Goal: Task Accomplishment & Management: Complete application form

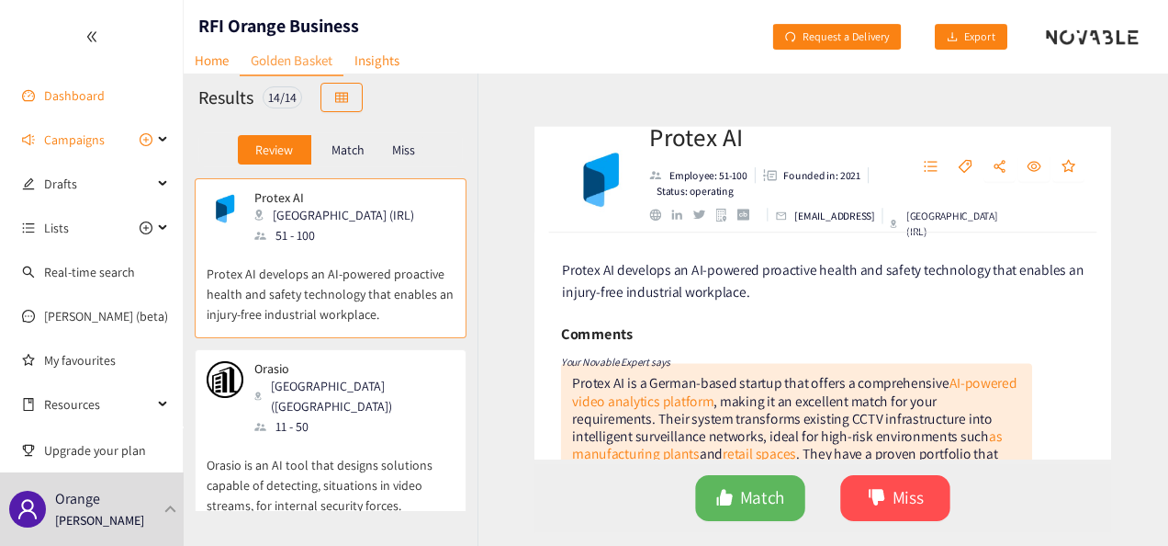
click at [55, 100] on link "Dashboard" at bounding box center [74, 95] width 61 height 17
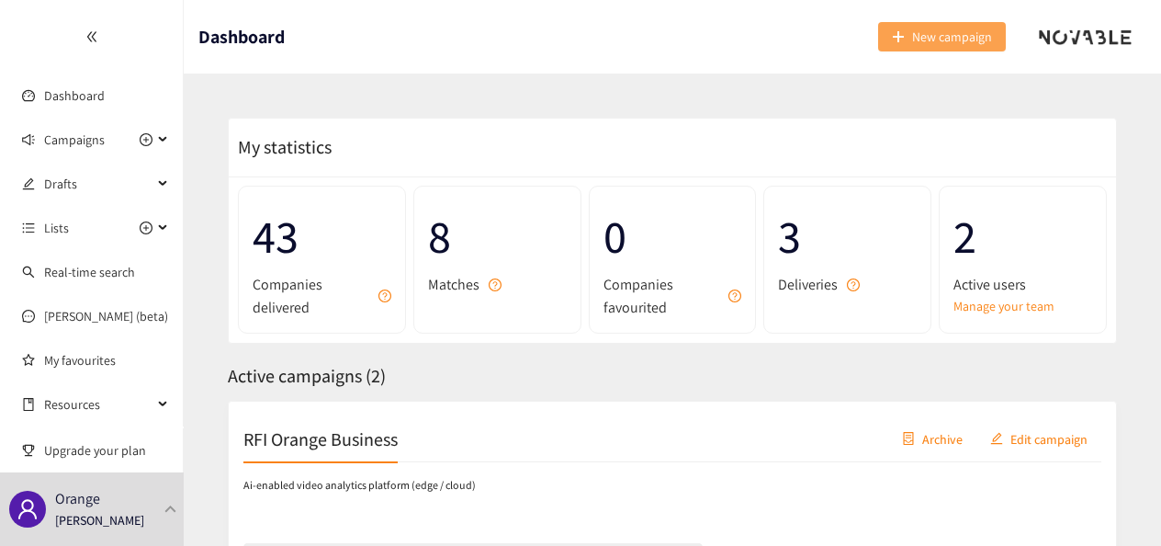
click at [939, 32] on span "New campaign" at bounding box center [952, 37] width 80 height 20
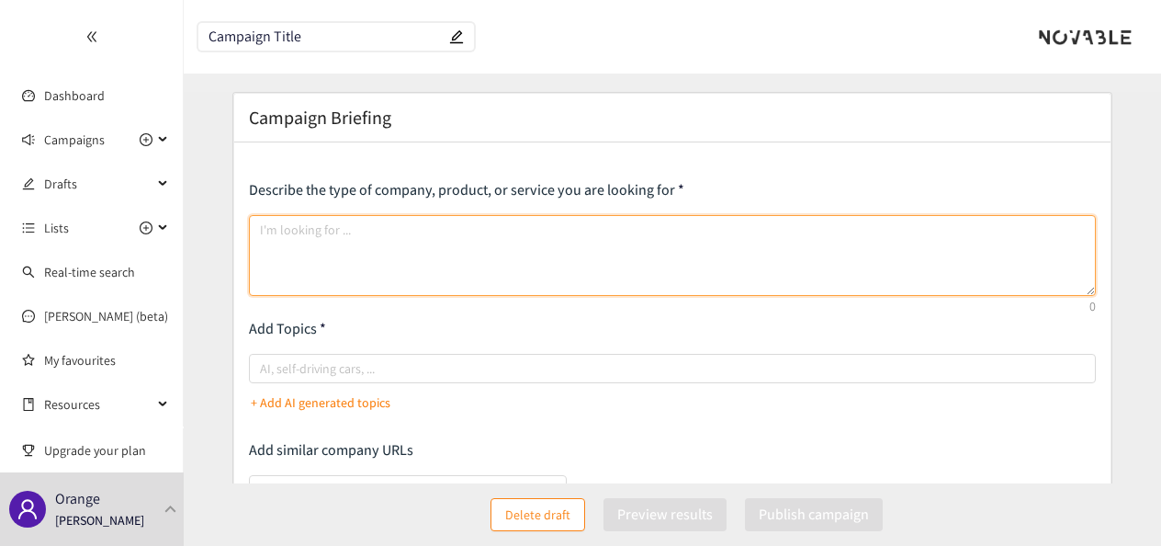
click at [433, 244] on textarea at bounding box center [672, 255] width 847 height 81
paste textarea "L ipsum dolo si ametco a elitsedd eiusmodt in utlaboreet dolor-mag aliquaen adm…"
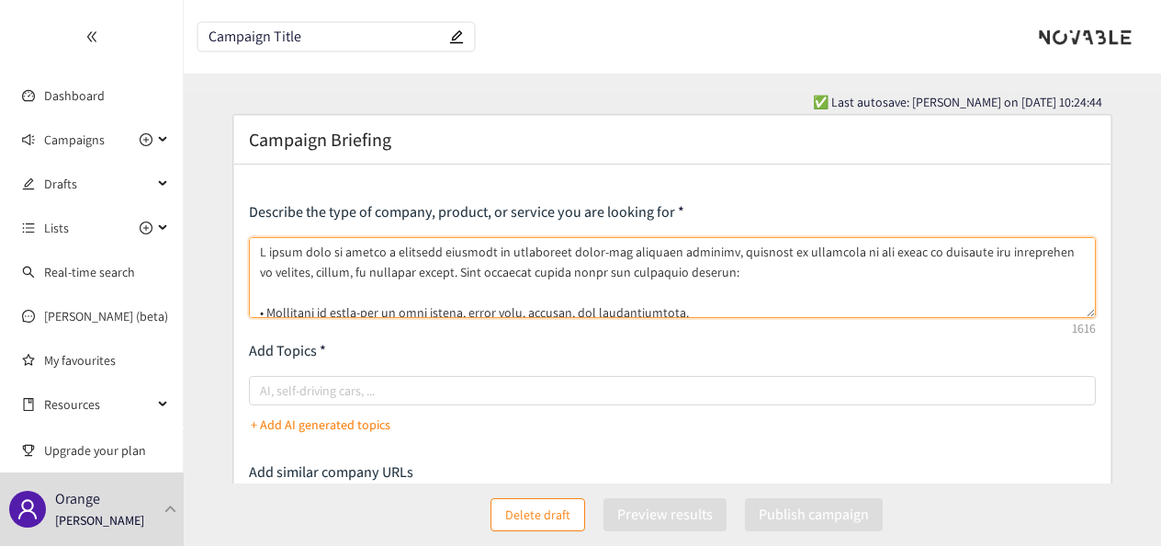
type textarea "L ipsum dolo si ametco a elitsedd eiusmodt in utlaboreet dolor-mag aliquaen adm…"
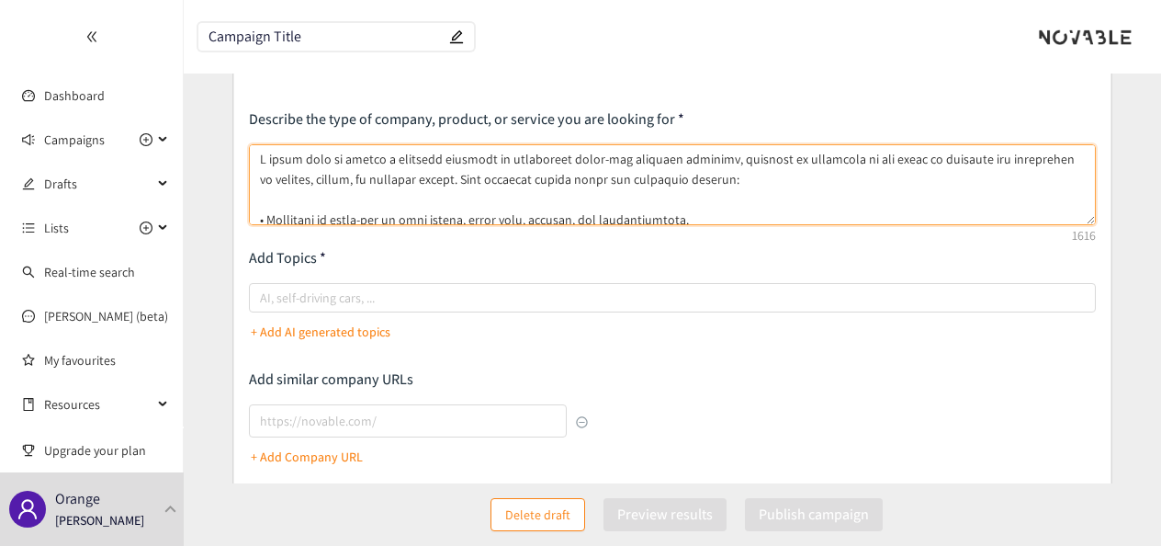
scroll to position [94, 0]
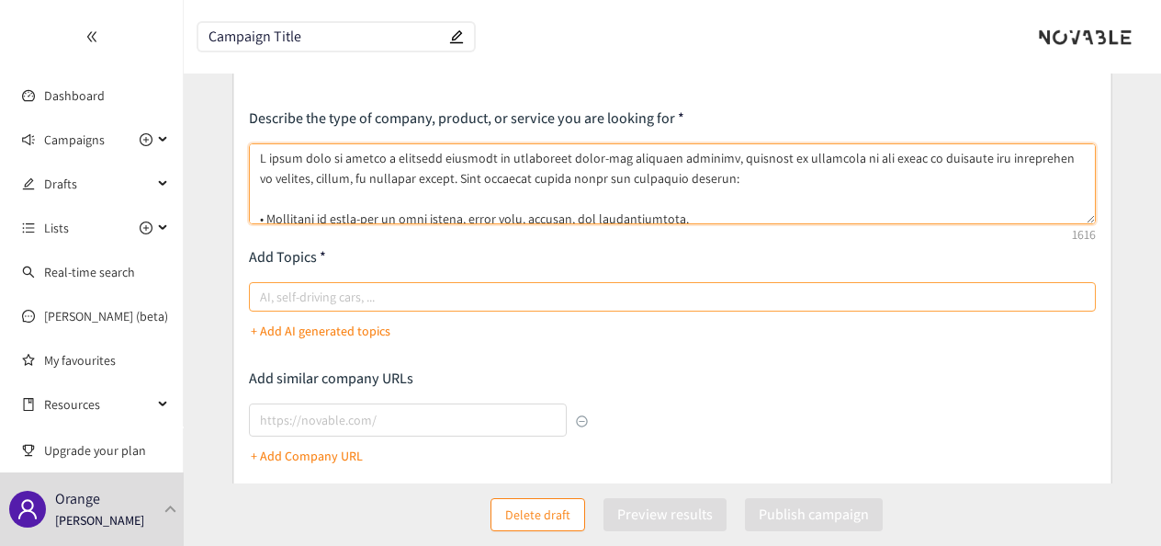
drag, startPoint x: 929, startPoint y: 221, endPoint x: 931, endPoint y: 299, distance: 78.1
click at [931, 299] on div "Describe the type of company, product, or service you are looking for Add Topic…" at bounding box center [672, 402] width 847 height 589
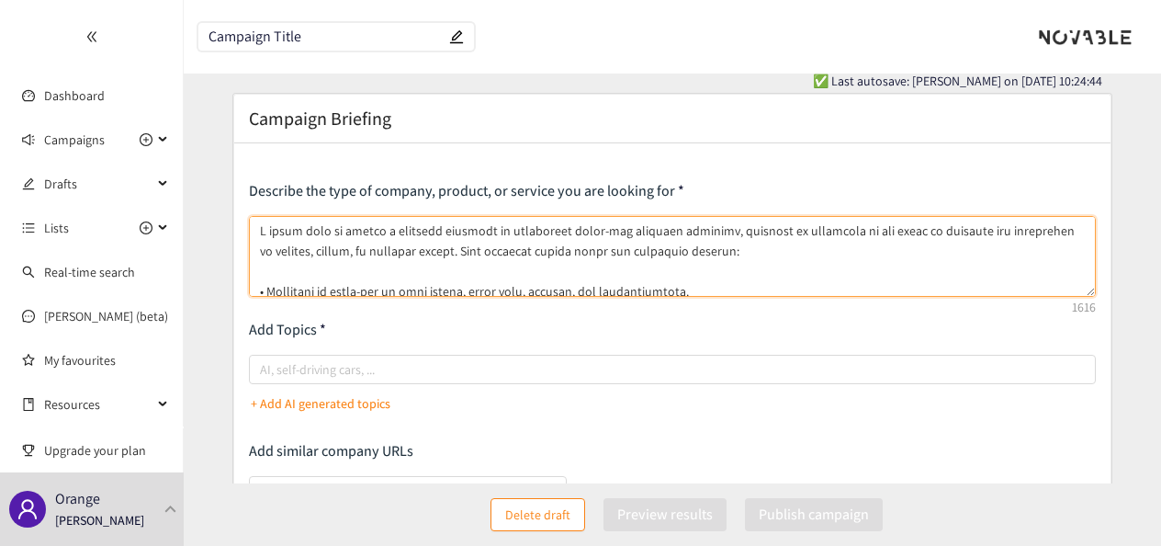
scroll to position [20, 0]
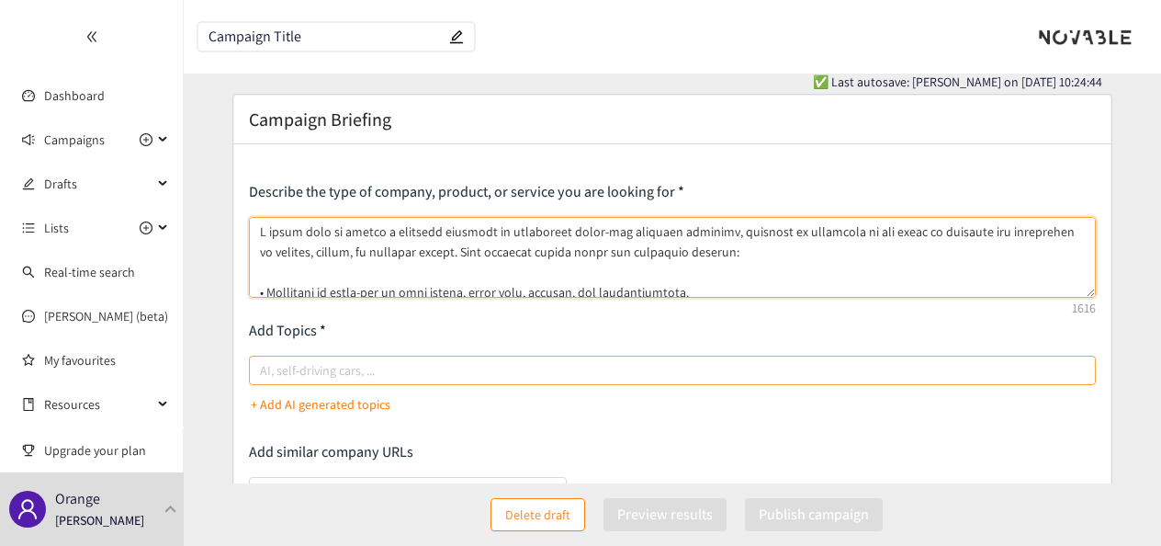
drag, startPoint x: 486, startPoint y: 377, endPoint x: 462, endPoint y: 364, distance: 27.1
click at [462, 364] on div at bounding box center [663, 370] width 819 height 22
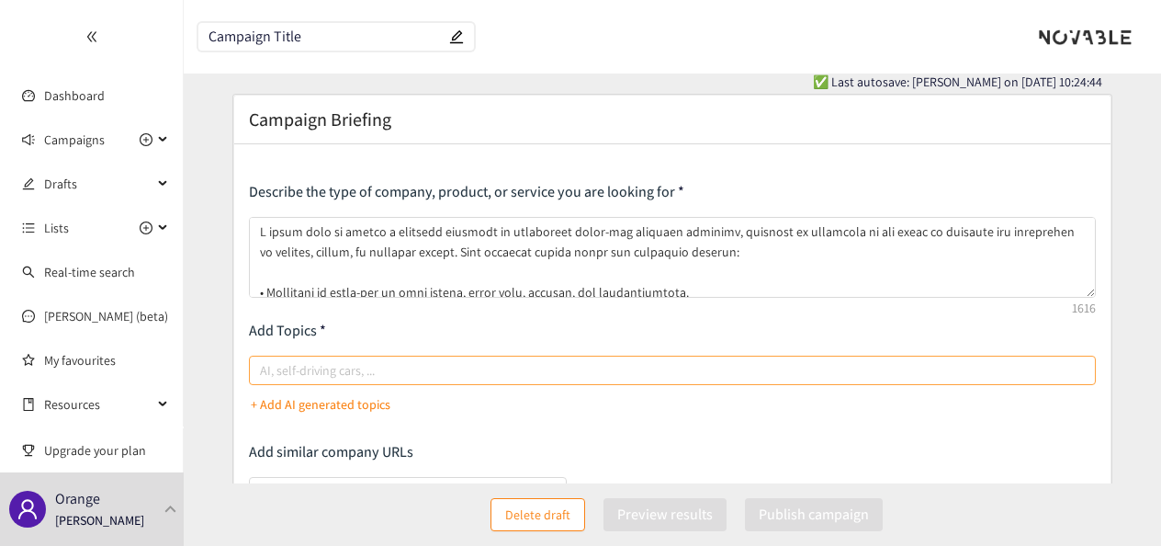
click at [264, 364] on input "AI, self-driving cars, ..." at bounding box center [262, 370] width 4 height 22
type input "caregivers"
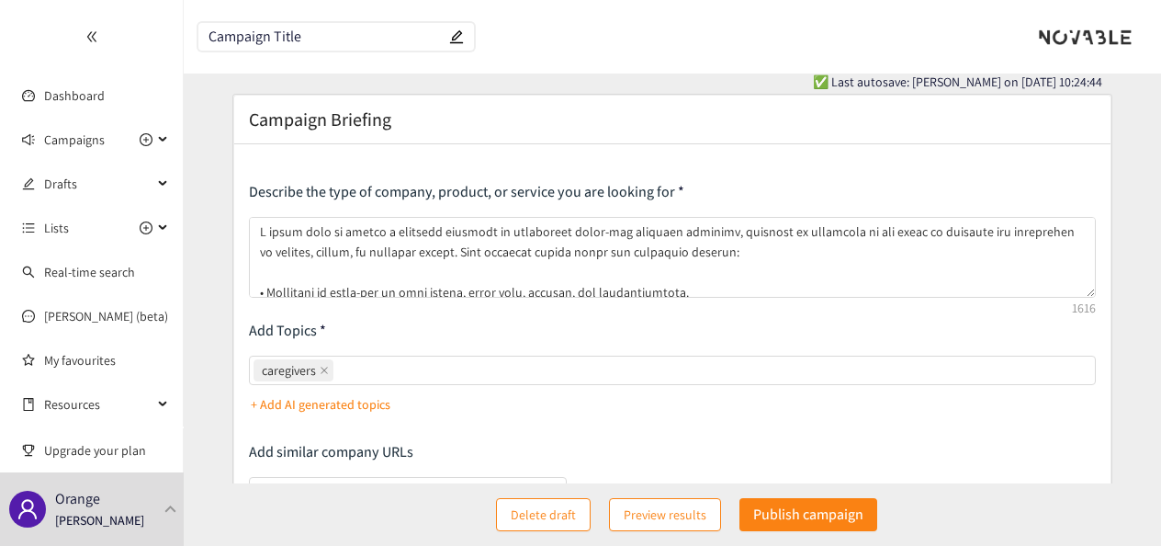
click at [568, 335] on p "Add Topics" at bounding box center [672, 331] width 847 height 20
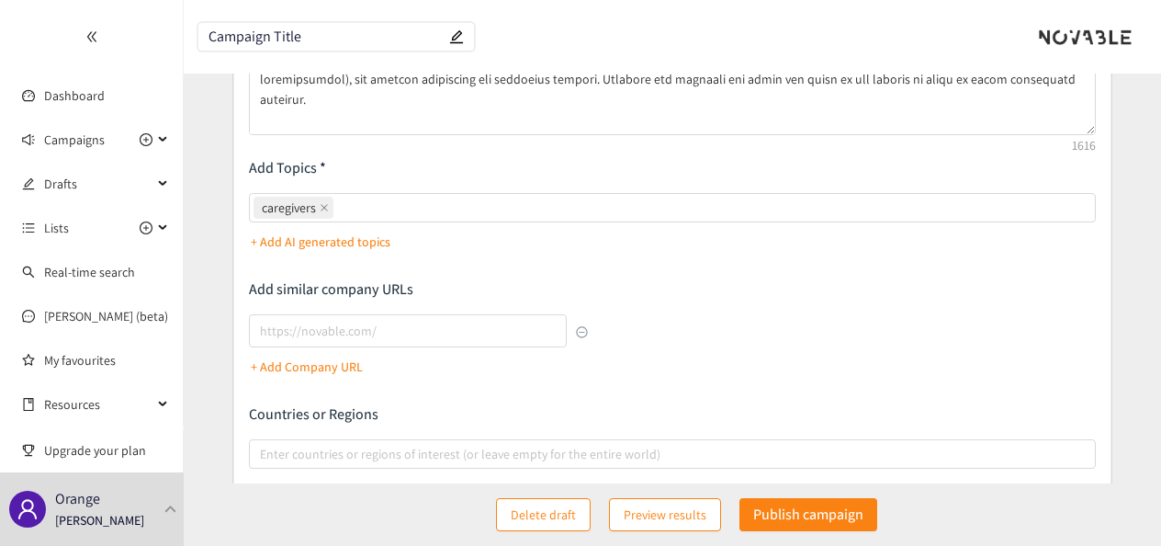
scroll to position [306, 0]
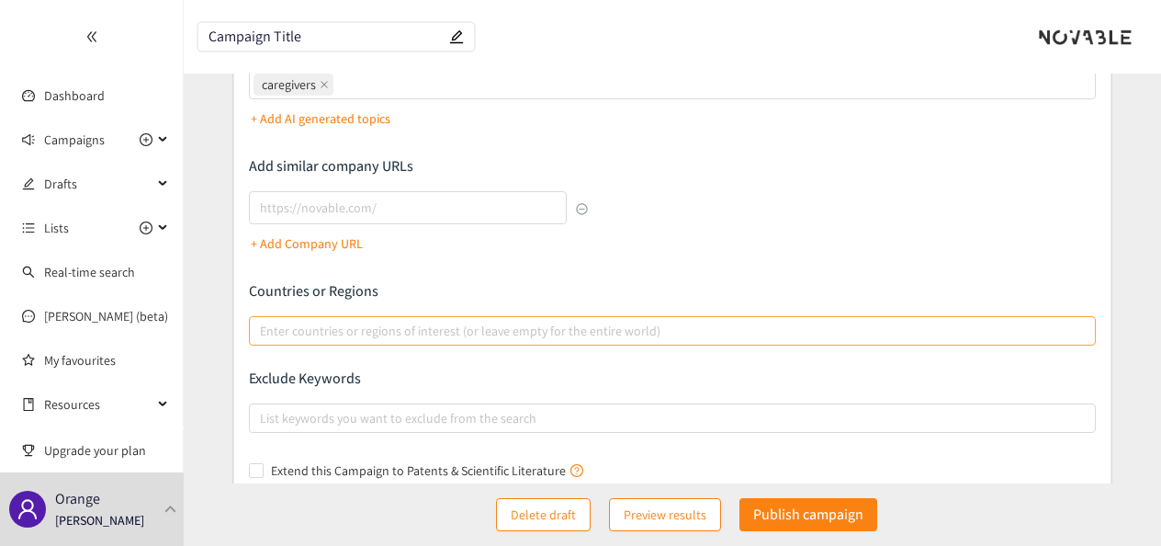
click at [924, 327] on div at bounding box center [663, 331] width 819 height 22
click at [264, 327] on input "Enter countries or regions of interest (or leave empty for the entire world)" at bounding box center [262, 331] width 4 height 22
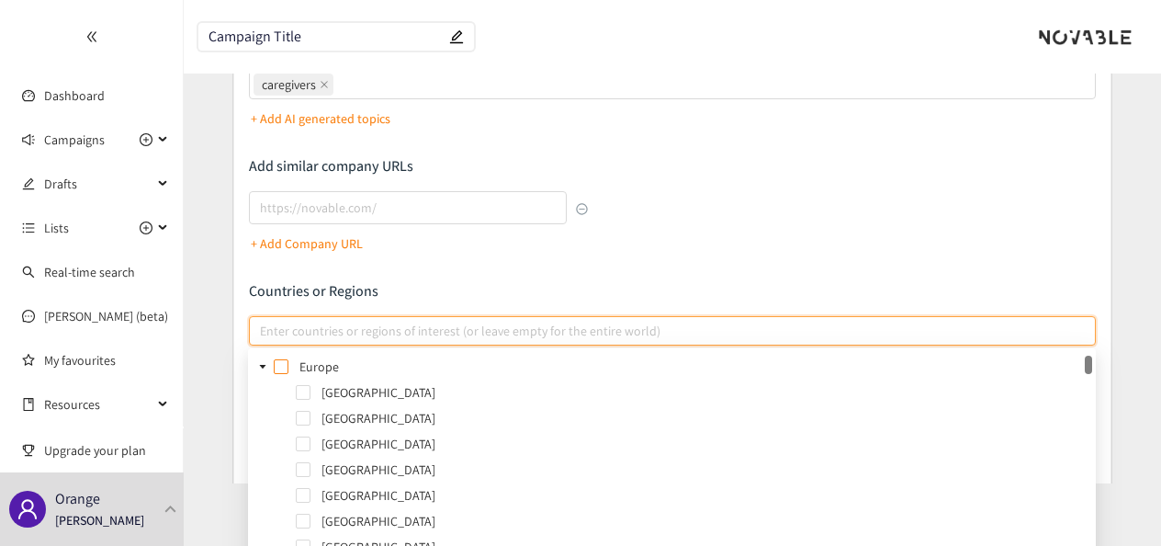
click at [281, 367] on span at bounding box center [281, 366] width 15 height 15
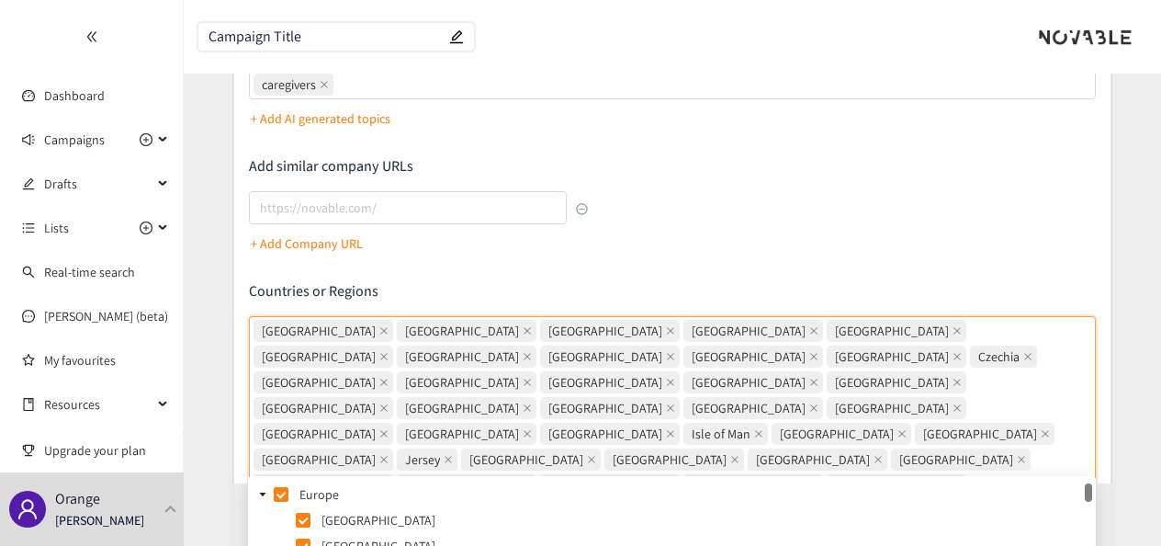
click at [400, 293] on p "Countries or Regions" at bounding box center [672, 291] width 847 height 20
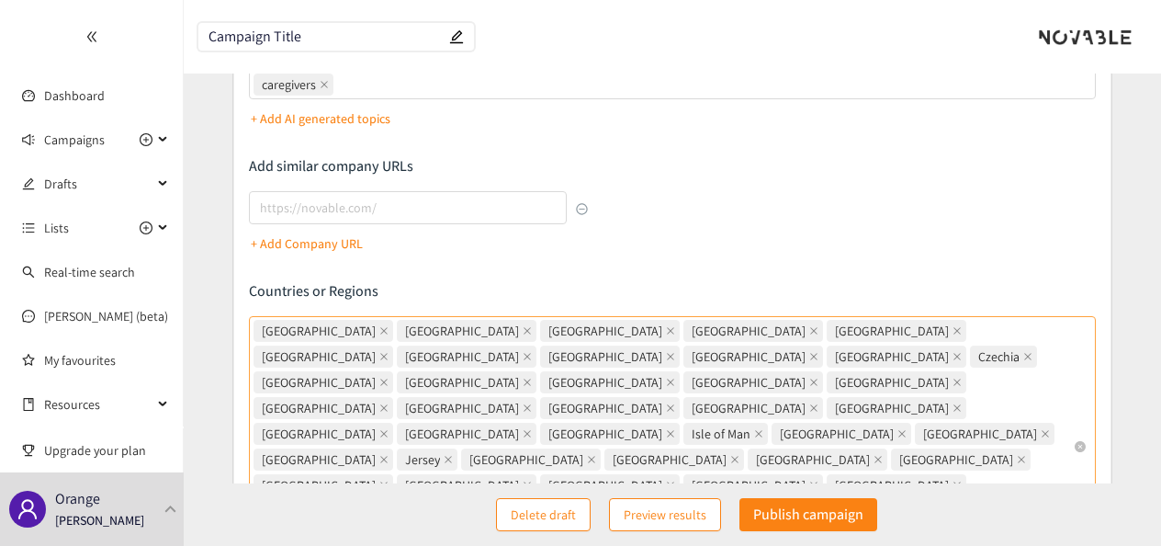
click at [643, 462] on div "[GEOGRAPHIC_DATA] [GEOGRAPHIC_DATA] [GEOGRAPHIC_DATA] [GEOGRAPHIC_DATA] [GEOGRA…" at bounding box center [663, 446] width 819 height 257
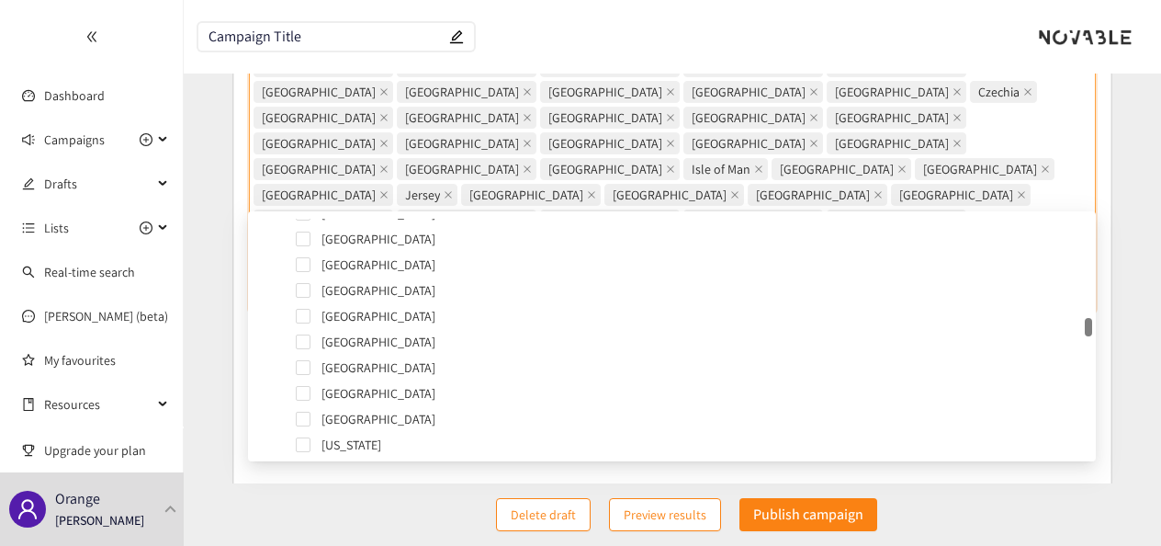
scroll to position [2925, 0]
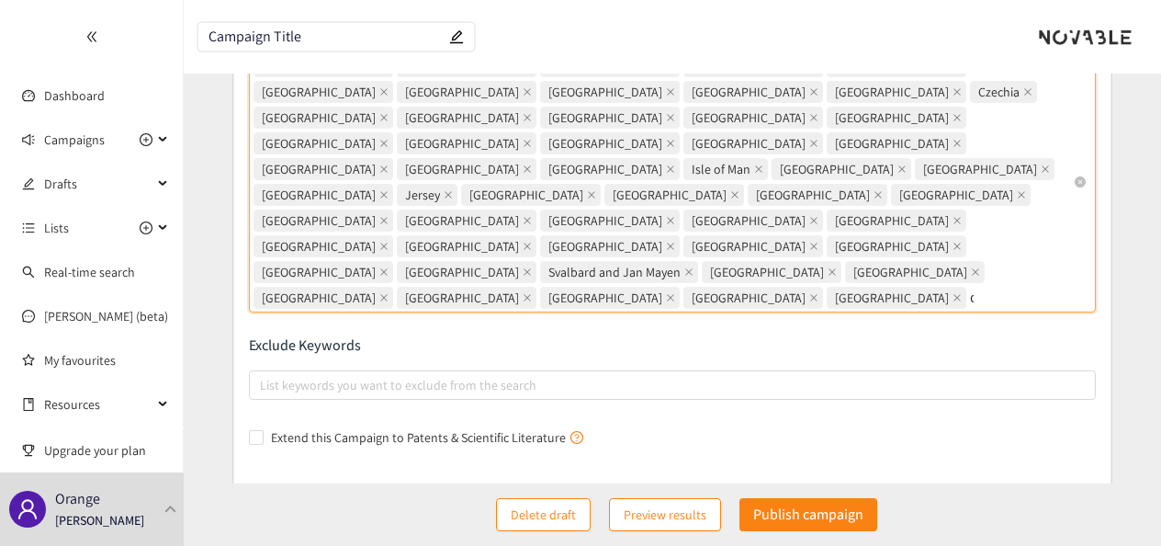
type input "ch"
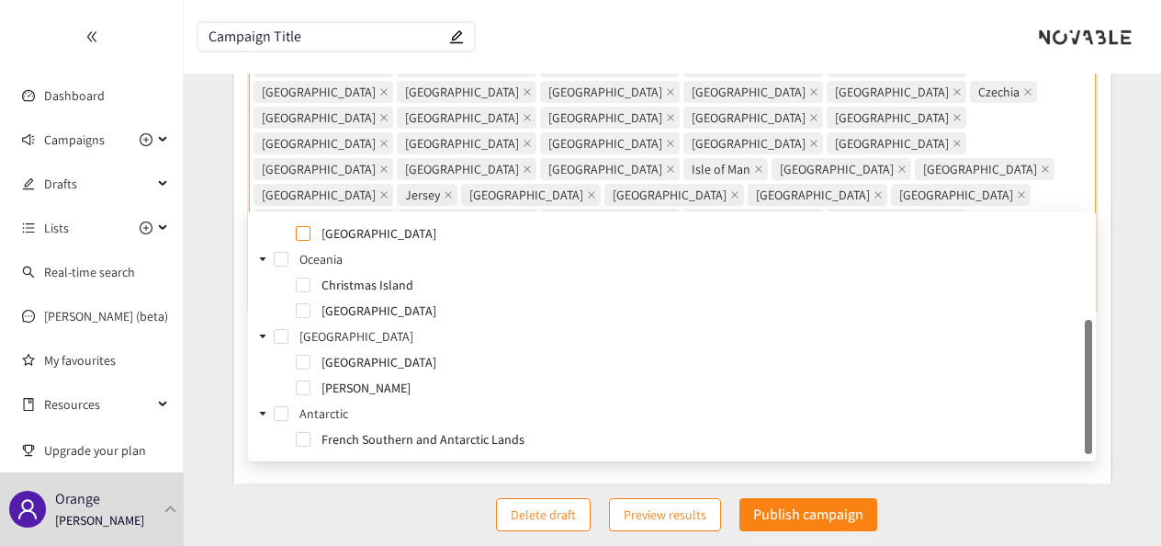
click at [301, 228] on span at bounding box center [303, 233] width 15 height 15
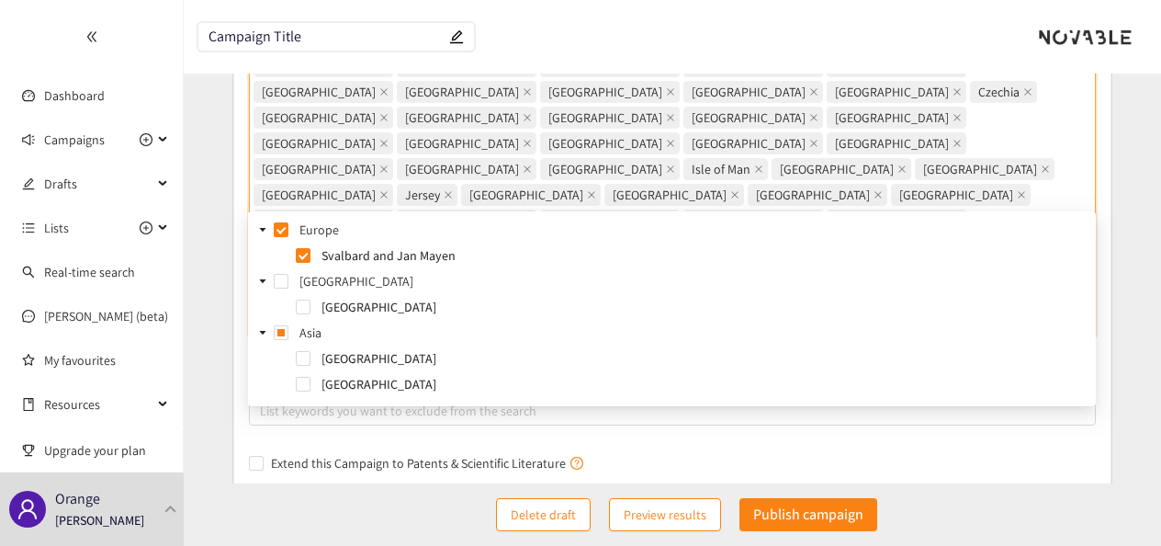
scroll to position [0, 0]
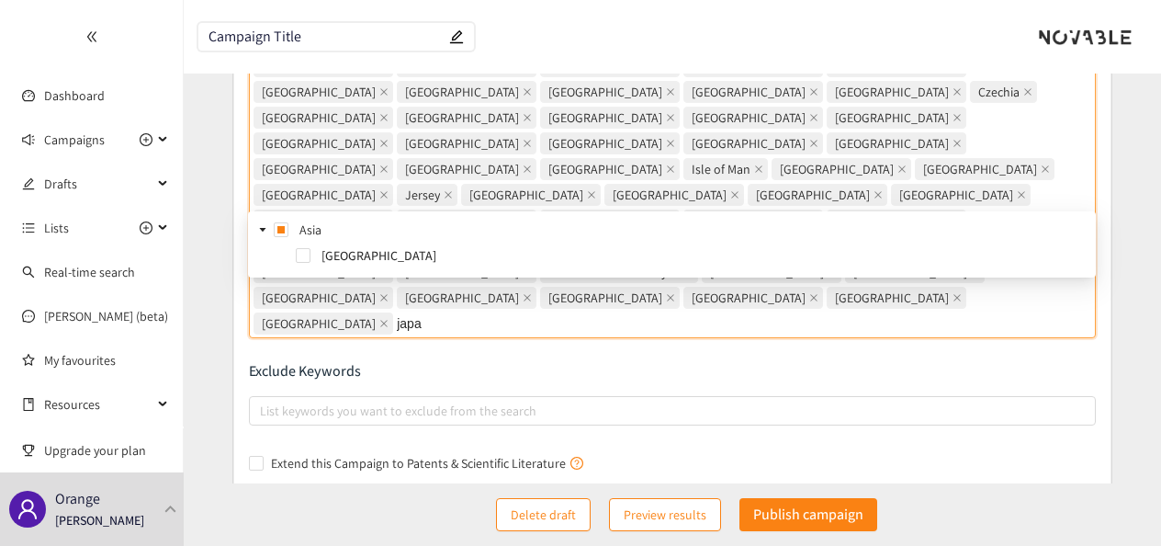
type input "[GEOGRAPHIC_DATA]"
click at [328, 255] on span "[GEOGRAPHIC_DATA]" at bounding box center [378, 255] width 115 height 17
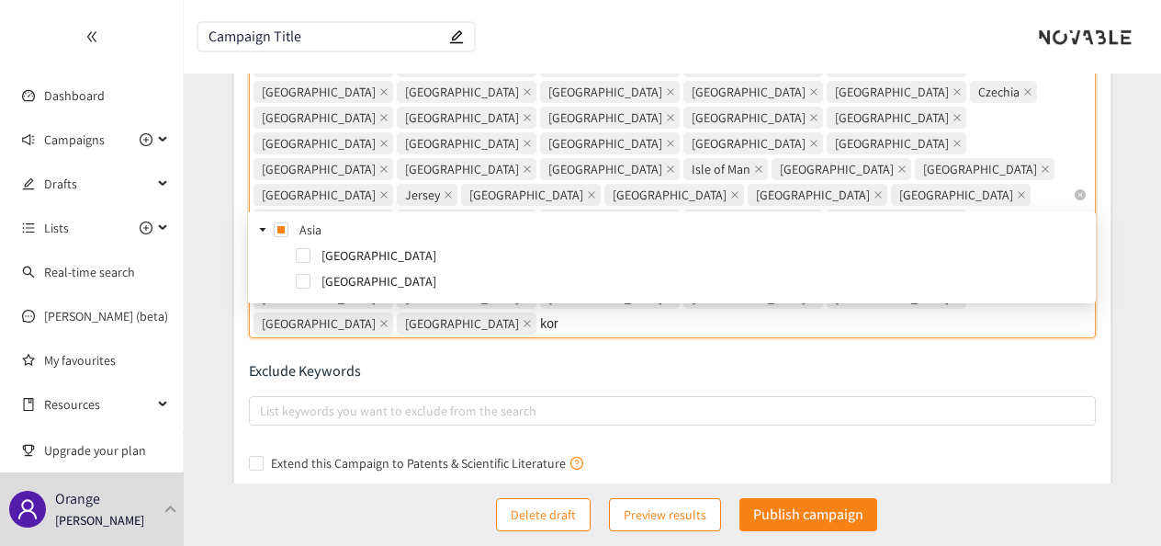
type input "kore"
click at [347, 252] on span "[GEOGRAPHIC_DATA]" at bounding box center [378, 255] width 115 height 17
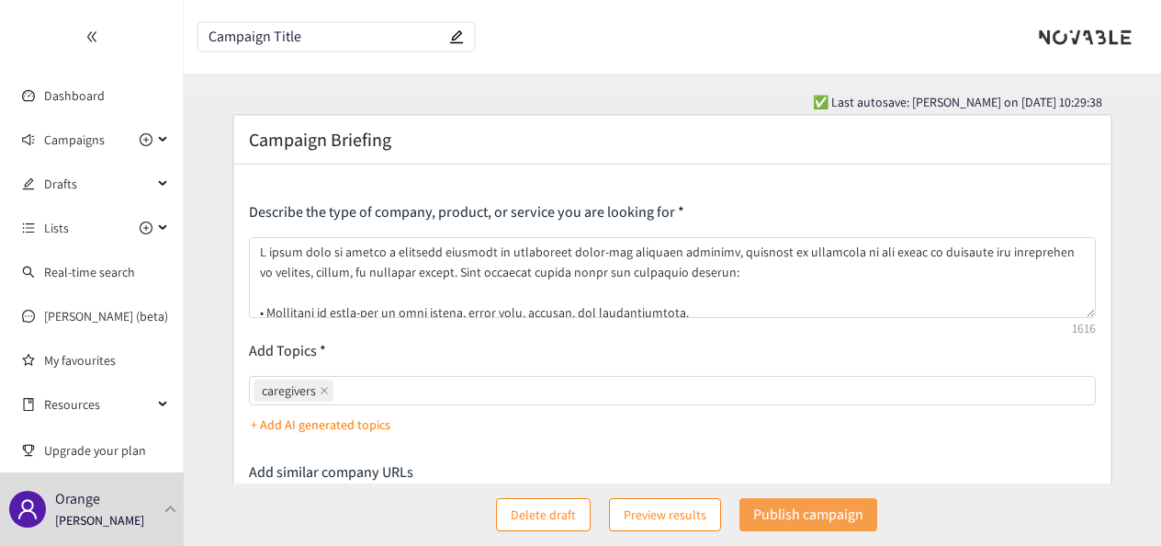
click at [823, 509] on p "Publish campaign" at bounding box center [808, 513] width 110 height 23
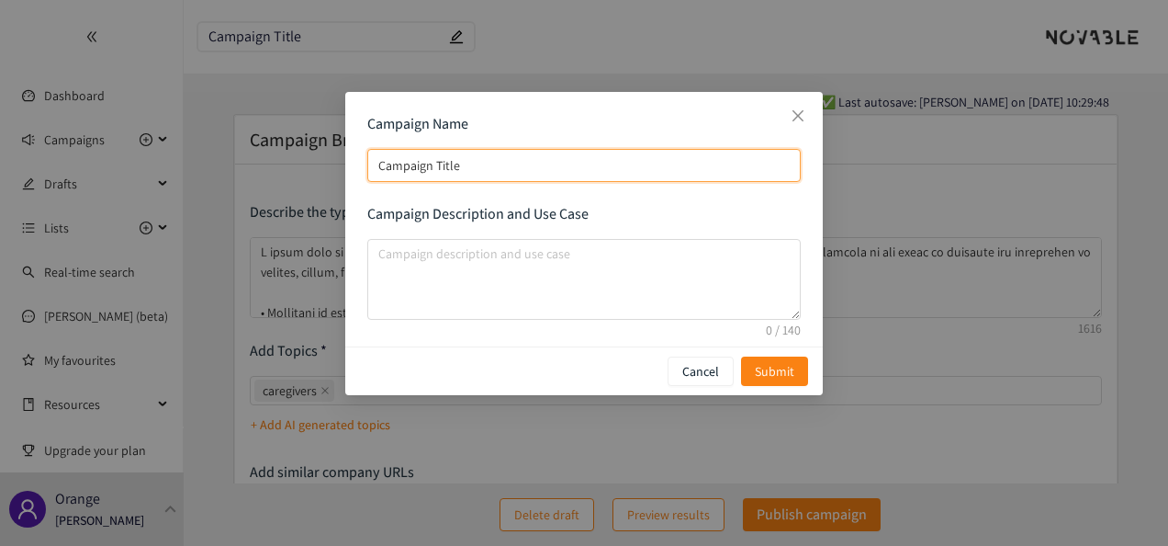
click at [563, 177] on input "Campaign Title" at bounding box center [584, 165] width 434 height 33
type input "Campaign Titl"
type input "C"
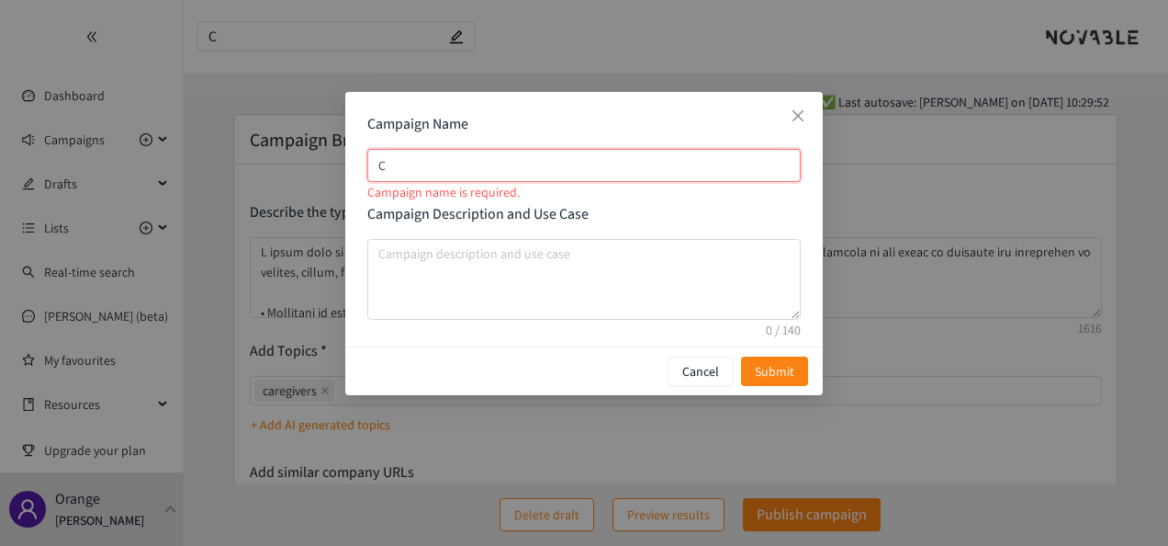
type input "CC"
type input "CCa"
type input "CCar"
type input "CCarg"
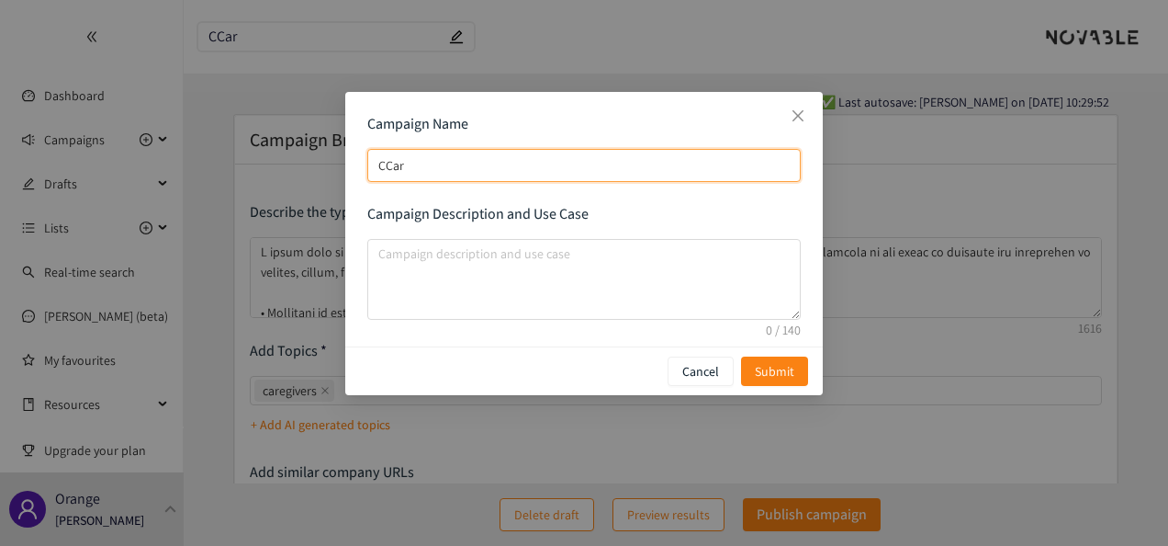
type input "CCarg"
type input "CCargi"
type input "CCargiv"
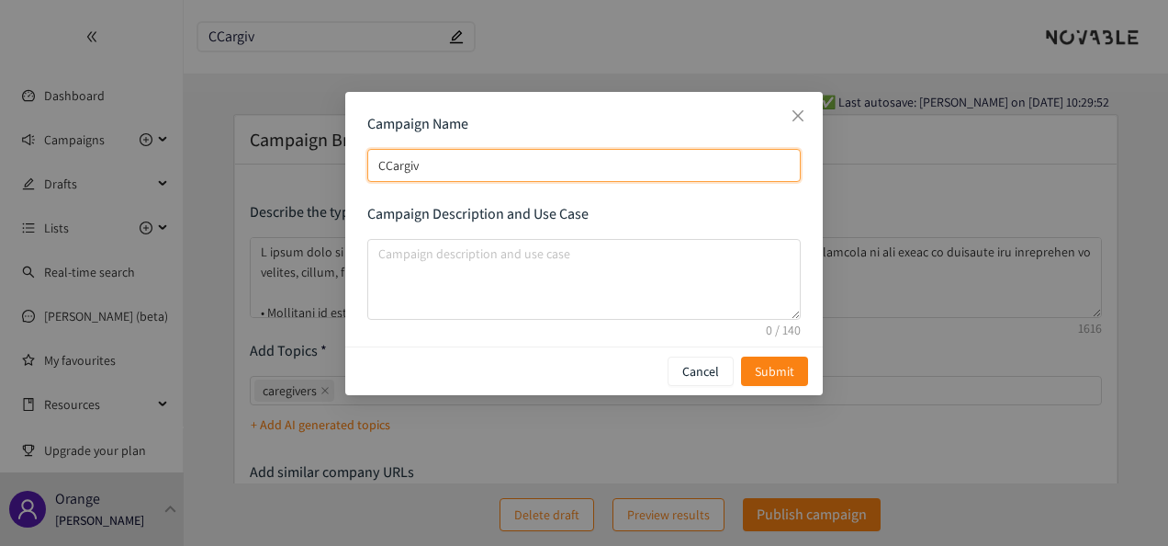
type input "CCargive"
type input "CCargiv"
type input "CCargi"
type input "CCarg"
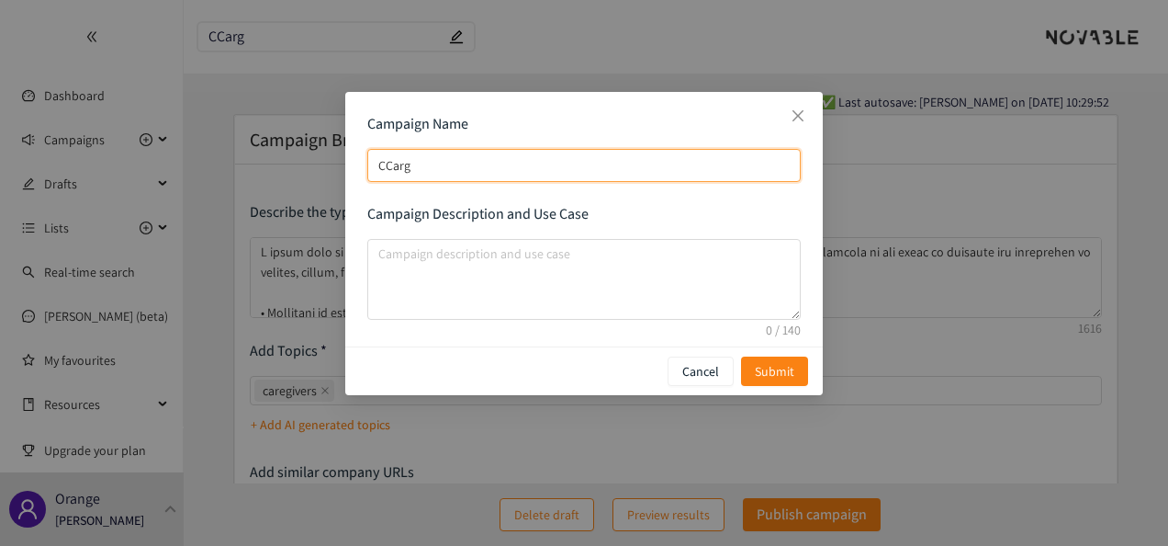
type input "CCar"
type input "CCa"
type input "CC"
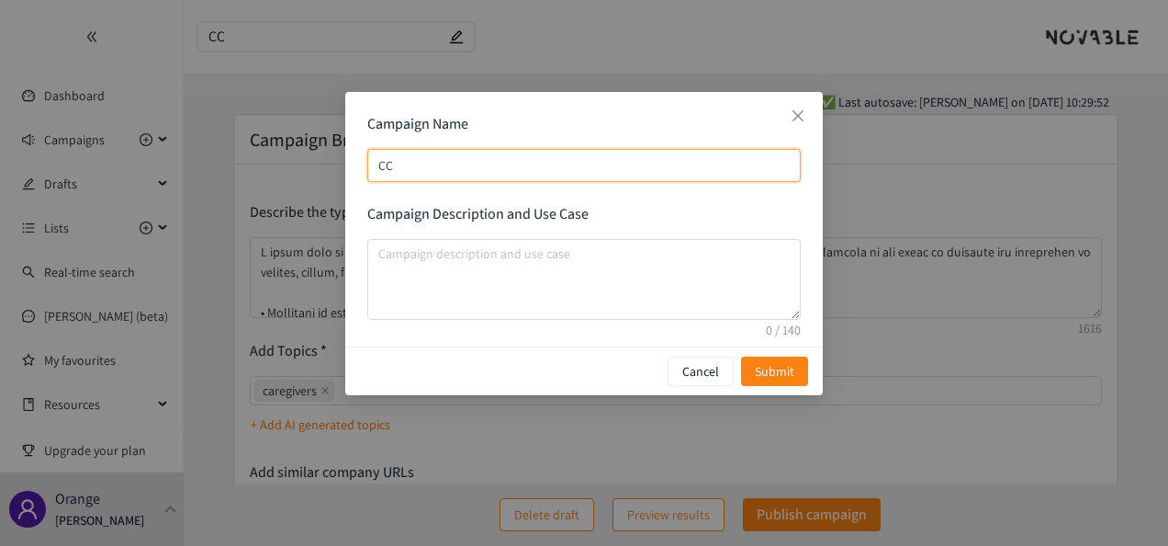
type input "C"
type input "a"
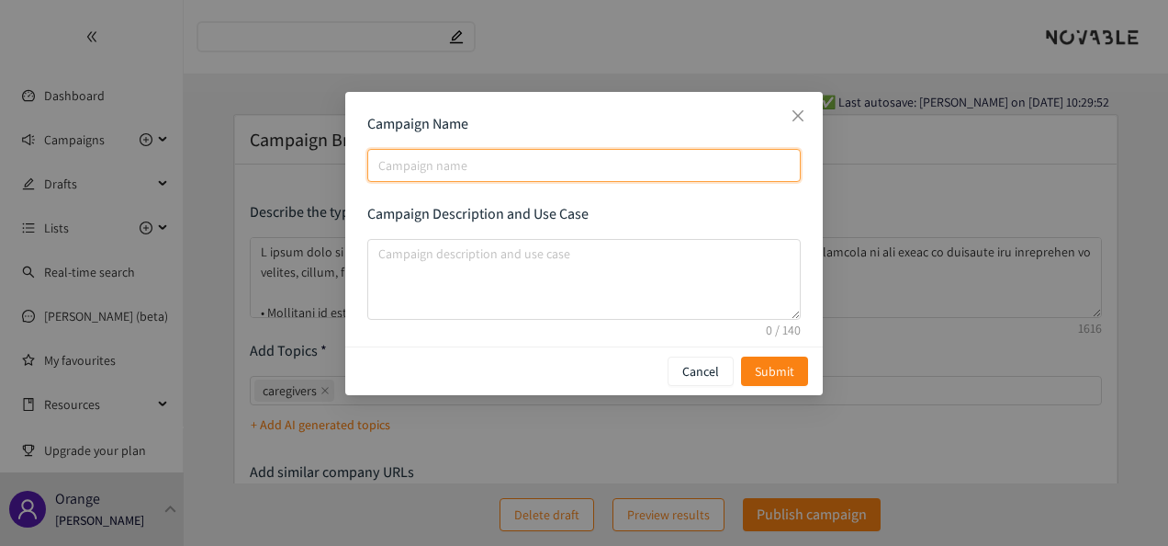
type input "a"
type input "aC"
type input "aCa"
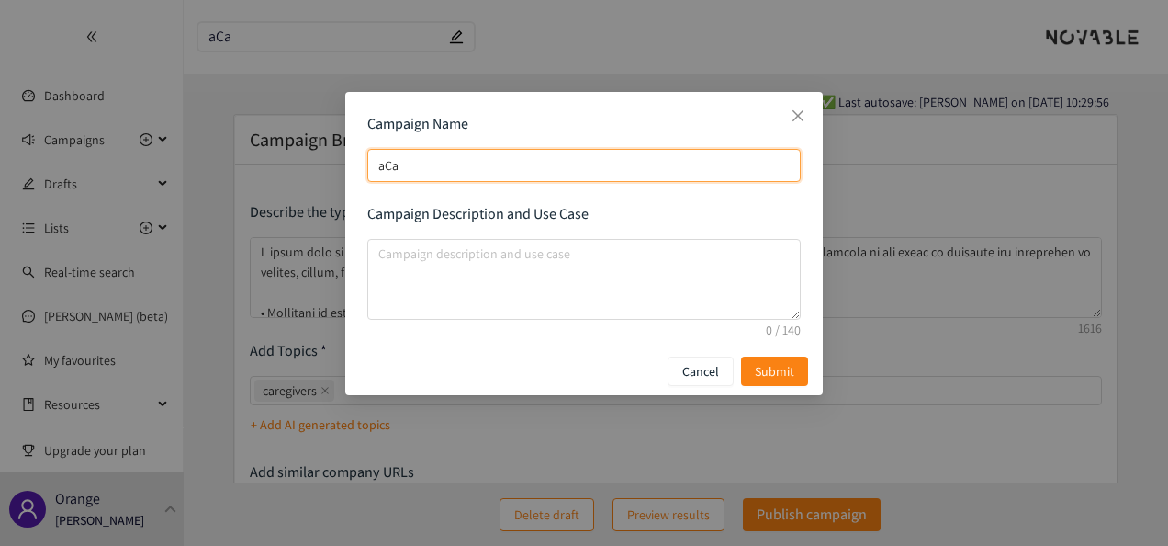
type input "aCar"
type input "aCa"
type input "aC"
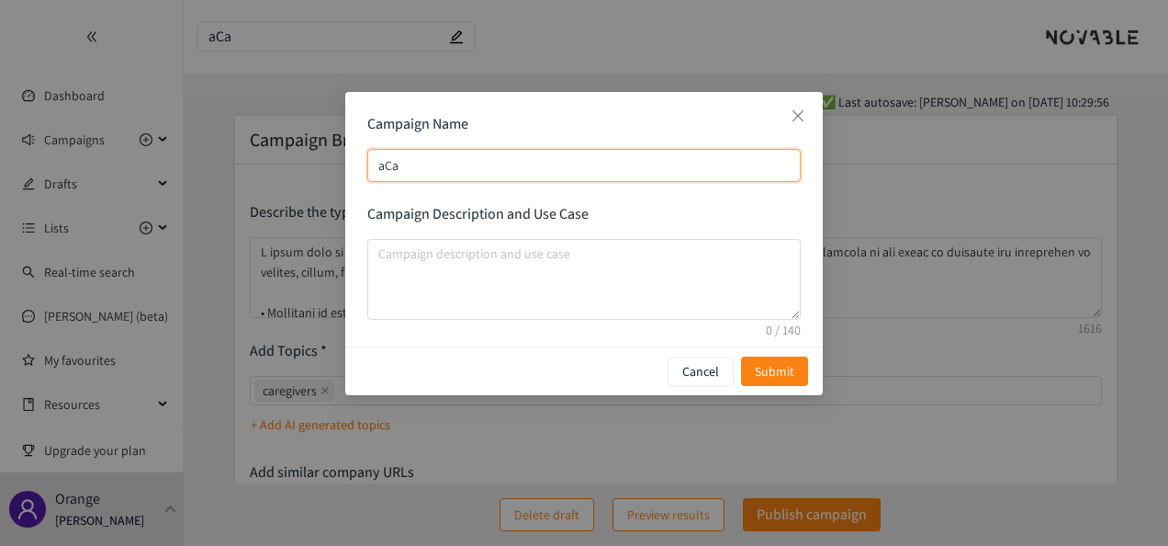
type input "aC"
type input "a"
type input "C"
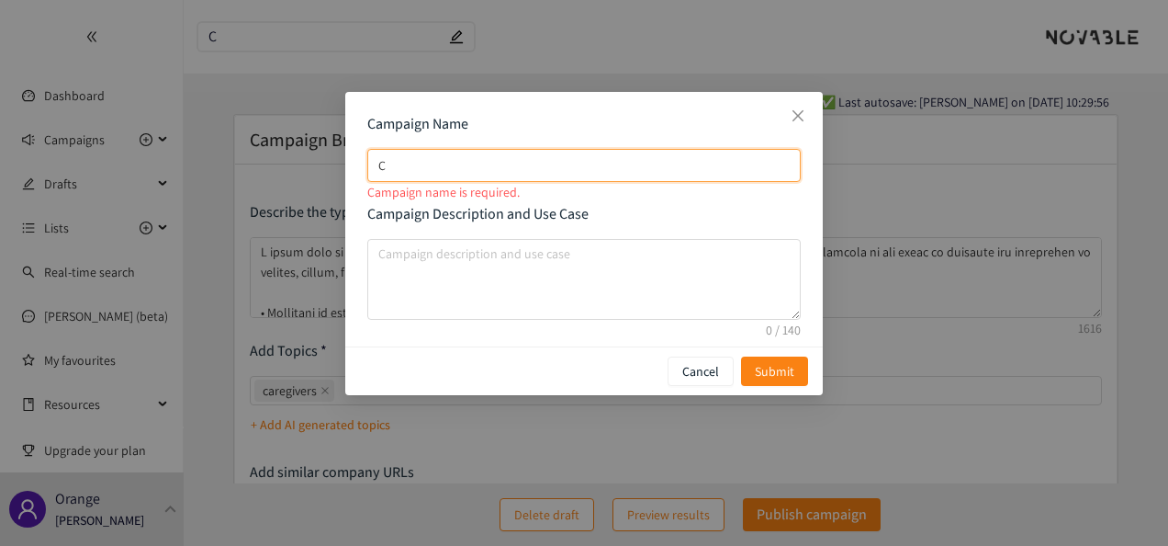
type input "Ca"
type input "Car"
type input "Care"
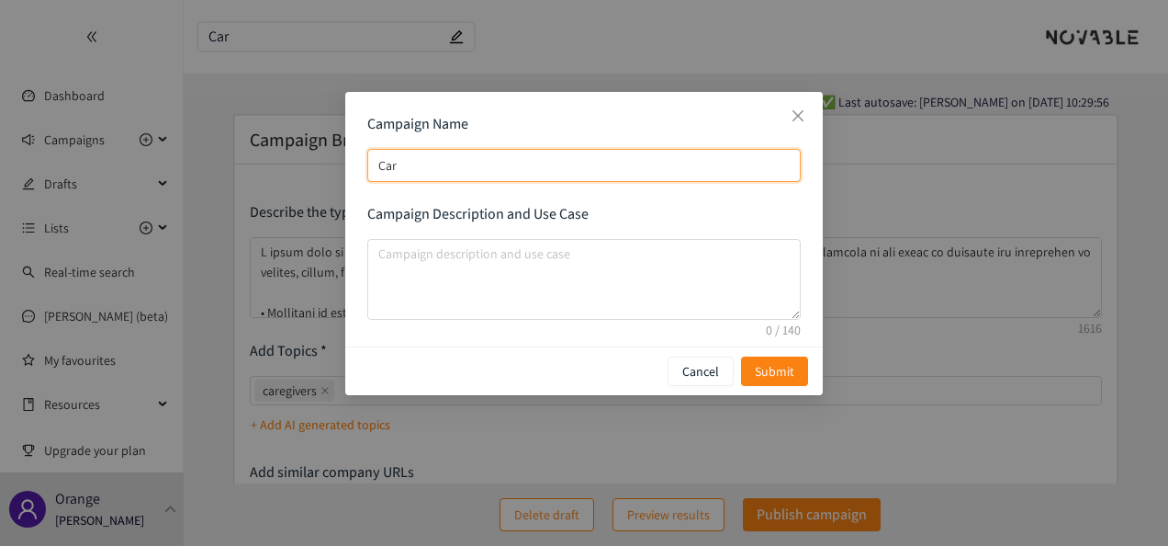
type input "Care"
type input "Careg"
type input "Caregi"
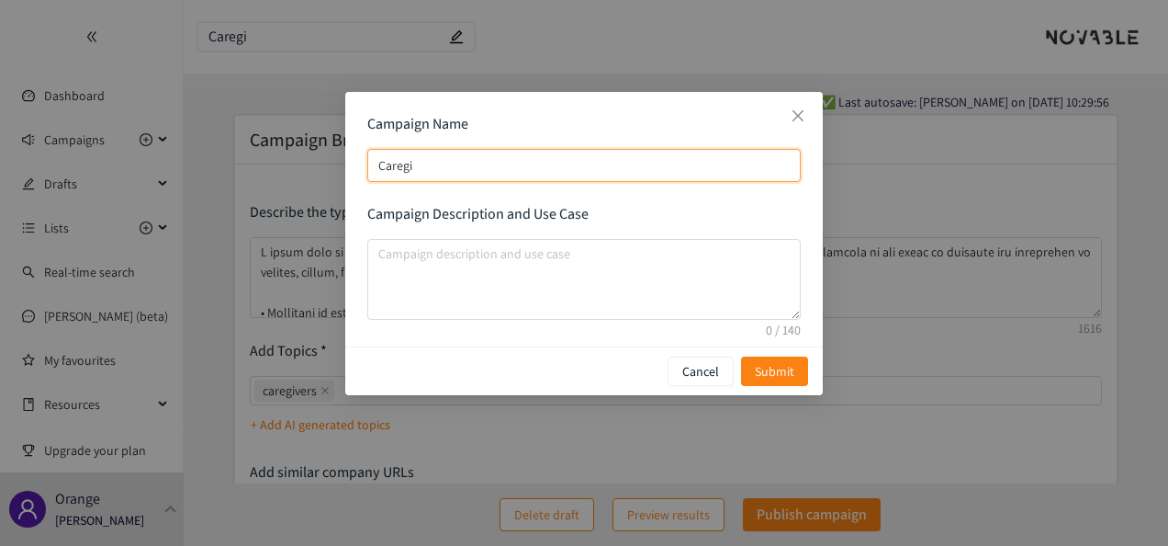
type input "Caregiv"
type input "Caregive"
type input "Caregiver"
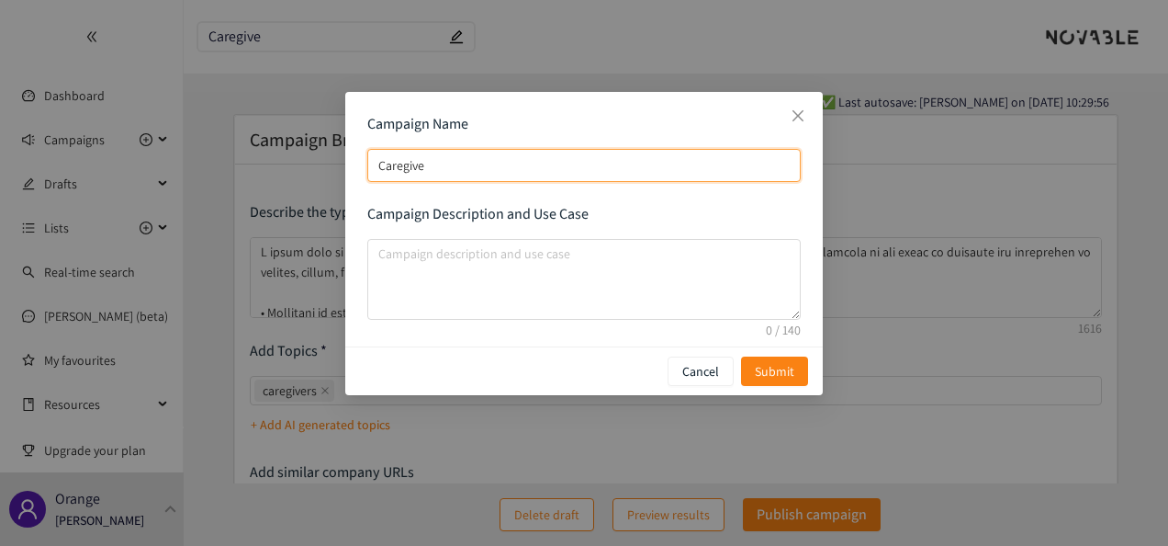
type input "Caregiver"
type input "Caregivers"
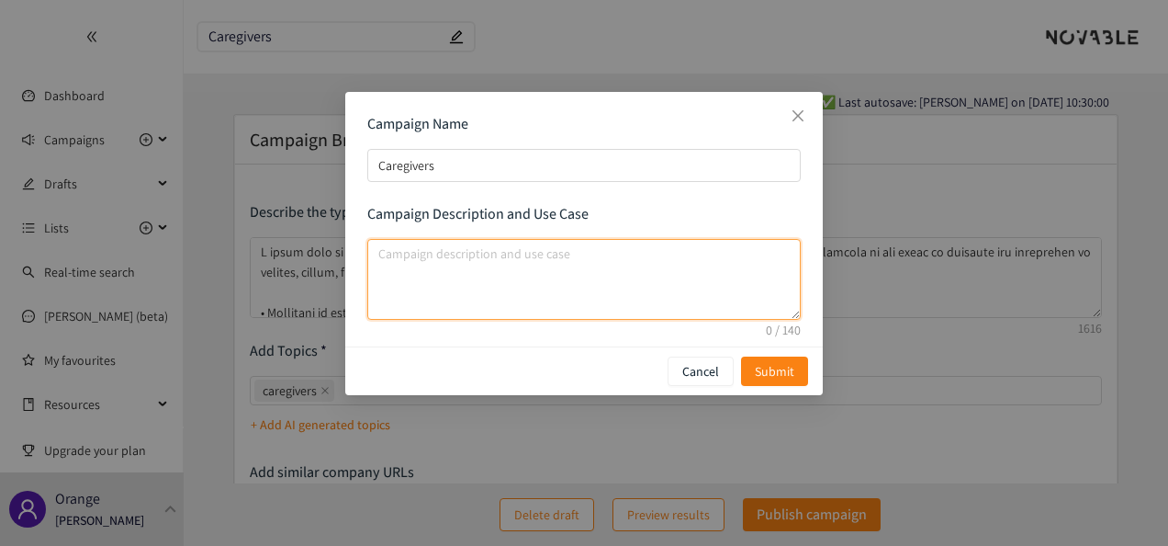
click at [573, 259] on textarea "campaign description and use case" at bounding box center [584, 279] width 434 height 81
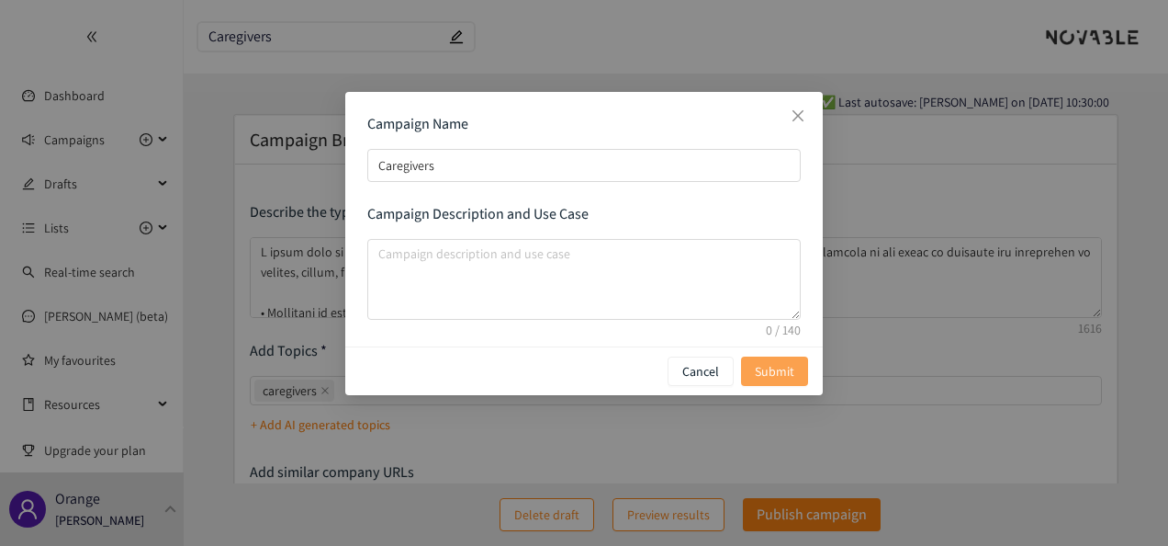
click at [761, 367] on span "Submit" at bounding box center [774, 371] width 39 height 20
